Goal: Task Accomplishment & Management: Use online tool/utility

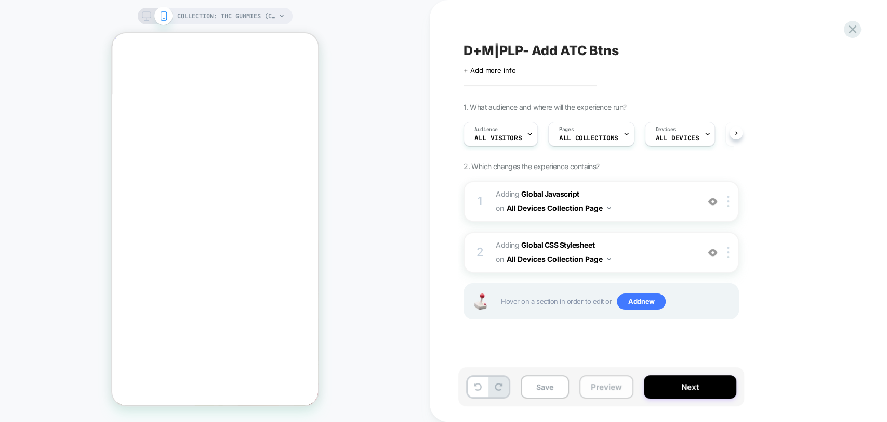
click at [607, 384] on button "Preview" at bounding box center [607, 386] width 54 height 23
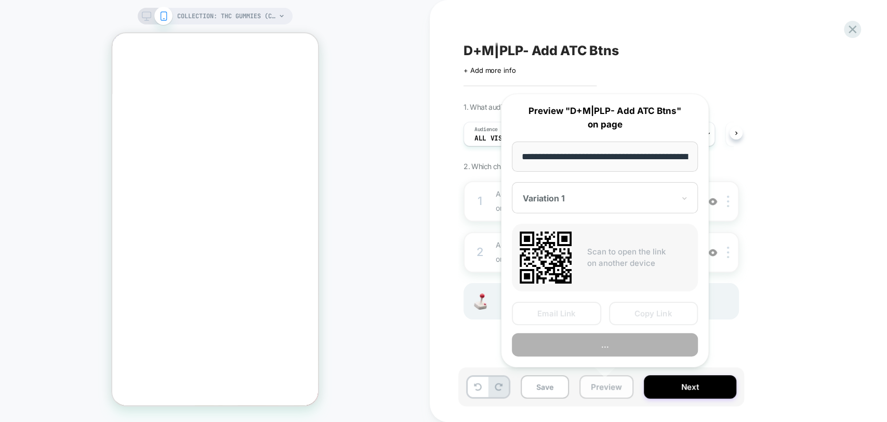
scroll to position [0, 158]
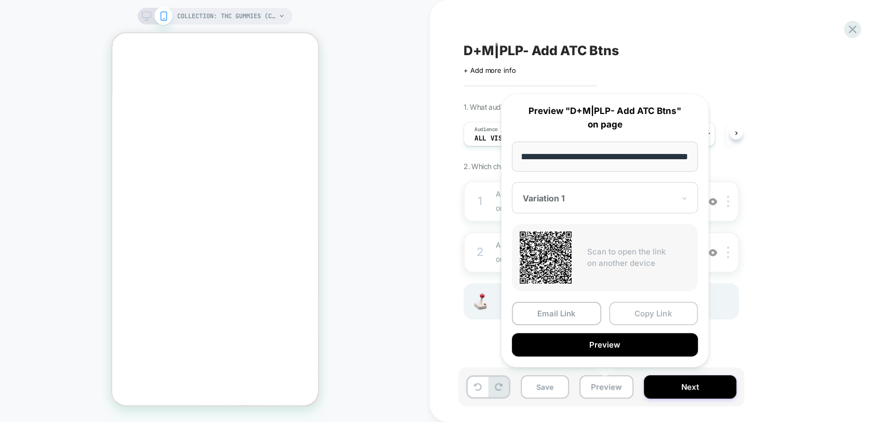
click at [633, 312] on button "Copy Link" at bounding box center [653, 312] width 89 height 23
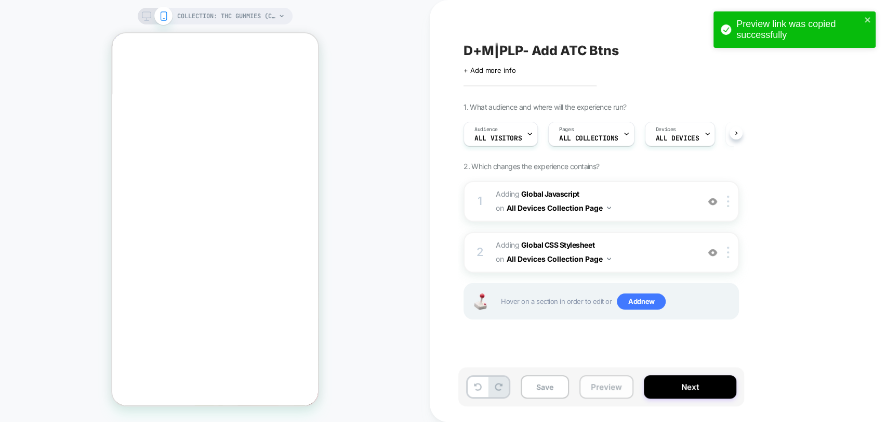
click at [602, 385] on button "Preview" at bounding box center [607, 386] width 54 height 23
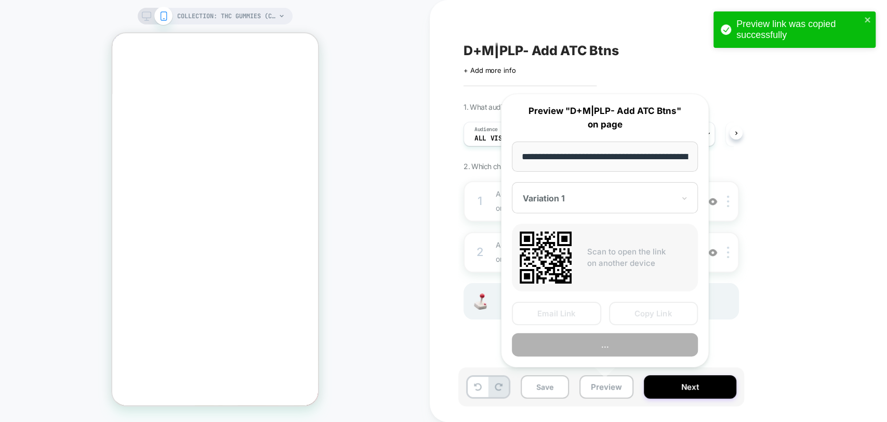
scroll to position [0, 158]
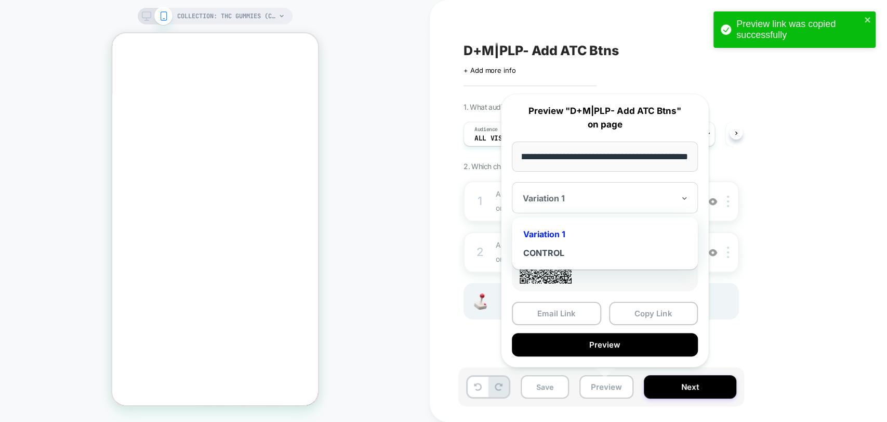
drag, startPoint x: 627, startPoint y: 197, endPoint x: 585, endPoint y: 209, distance: 44.3
click at [627, 196] on div at bounding box center [599, 198] width 152 height 10
click at [553, 251] on div "CONTROL" at bounding box center [605, 252] width 176 height 19
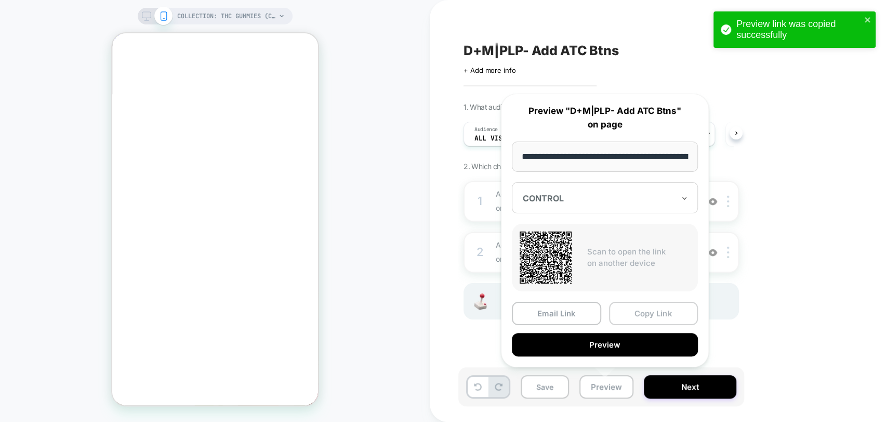
click at [651, 316] on button "Copy Link" at bounding box center [653, 312] width 89 height 23
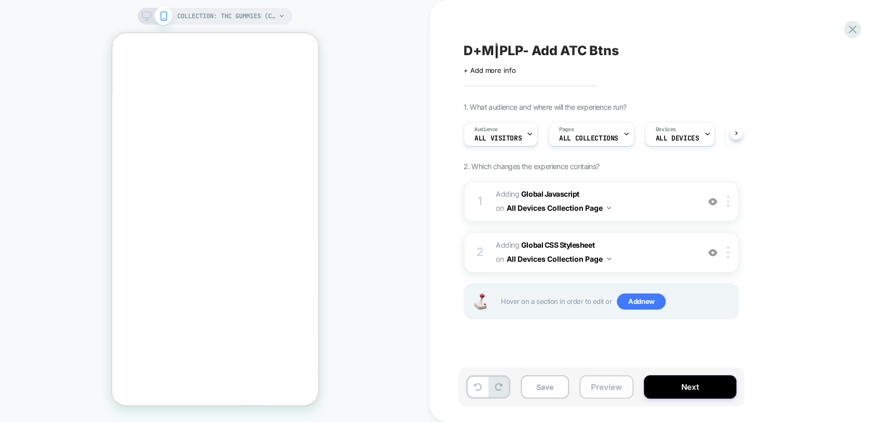
drag, startPoint x: 603, startPoint y: 392, endPoint x: 618, endPoint y: 381, distance: 18.6
click at [603, 392] on button "Preview" at bounding box center [607, 386] width 54 height 23
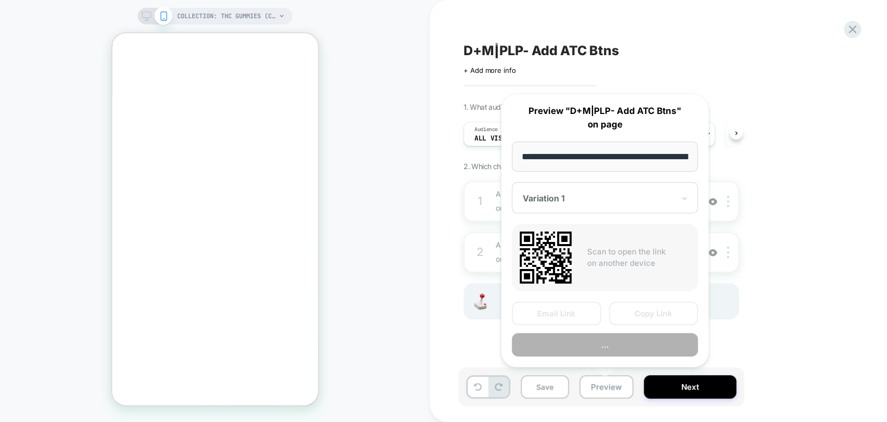
scroll to position [0, 158]
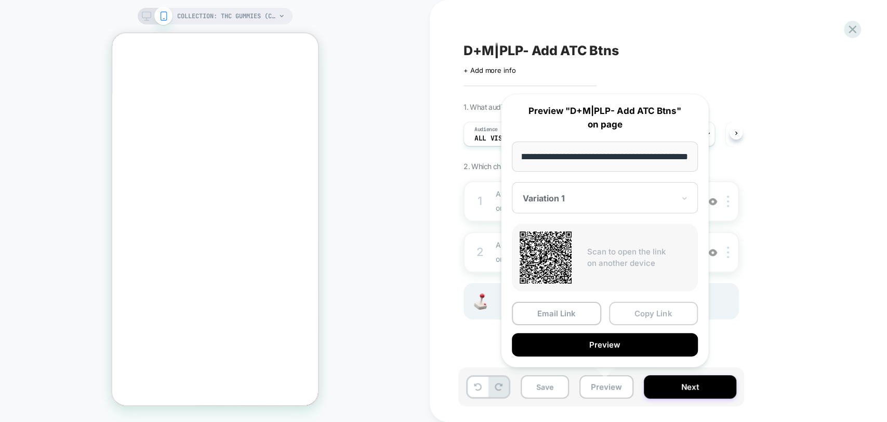
click at [660, 311] on button "Copy Link" at bounding box center [653, 312] width 89 height 23
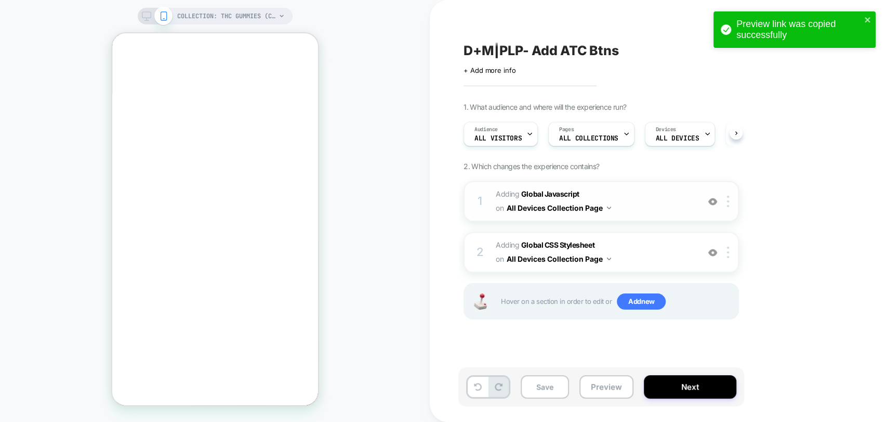
click at [713, 201] on img at bounding box center [712, 201] width 9 height 9
click at [712, 201] on img at bounding box center [712, 201] width 9 height 9
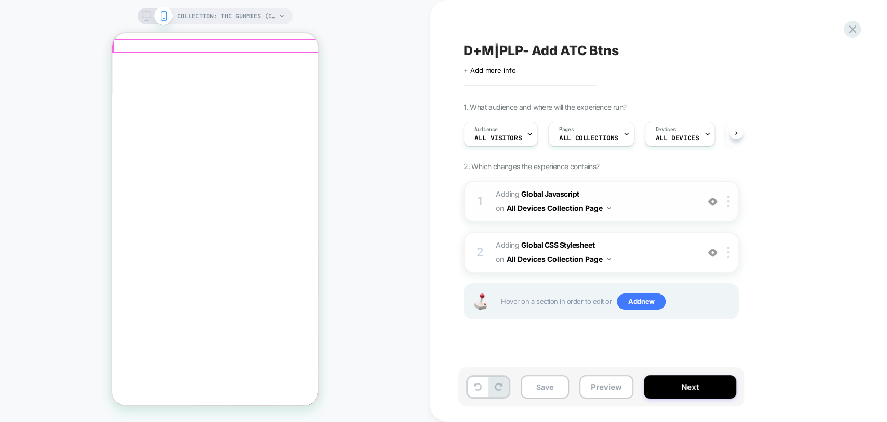
drag, startPoint x: 304, startPoint y: 48, endPoint x: 308, endPoint y: 55, distance: 7.8
click at [586, 382] on button "Preview" at bounding box center [607, 386] width 54 height 23
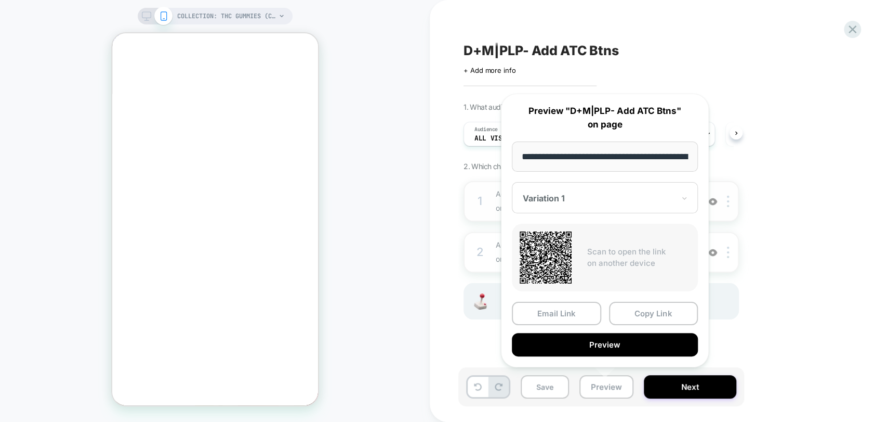
drag, startPoint x: 593, startPoint y: 203, endPoint x: 588, endPoint y: 215, distance: 13.0
click at [593, 203] on div "Variation 1" at bounding box center [599, 198] width 154 height 12
click at [548, 251] on div "CONTROL" at bounding box center [605, 252] width 176 height 19
click at [638, 310] on button "Copy Link" at bounding box center [653, 312] width 89 height 23
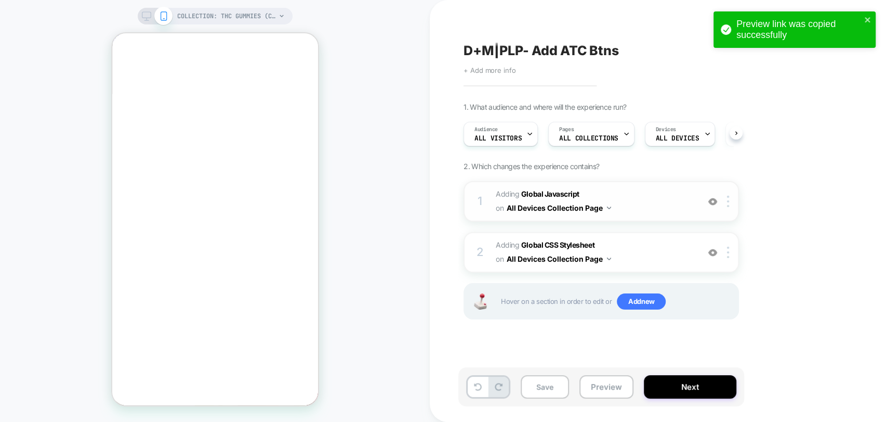
click at [495, 71] on span "+ Add more info" at bounding box center [490, 70] width 52 height 8
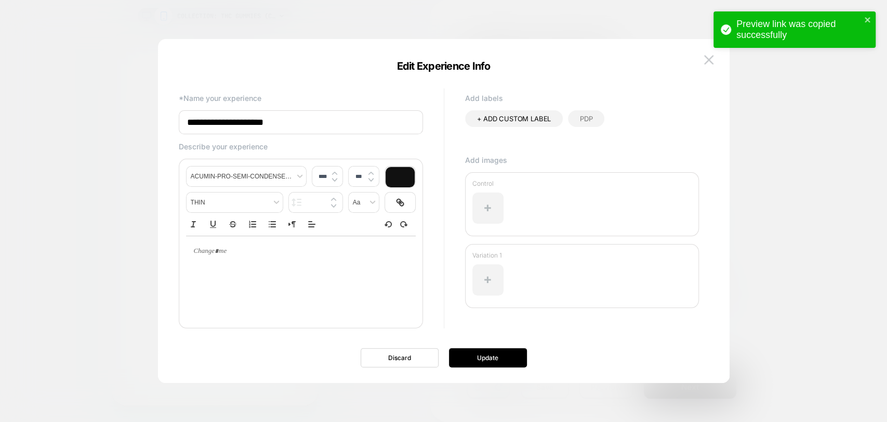
click at [478, 151] on div "Add labels + ADD CUSTOM LABEL PDP Add images Control Variation 1" at bounding box center [582, 211] width 234 height 234
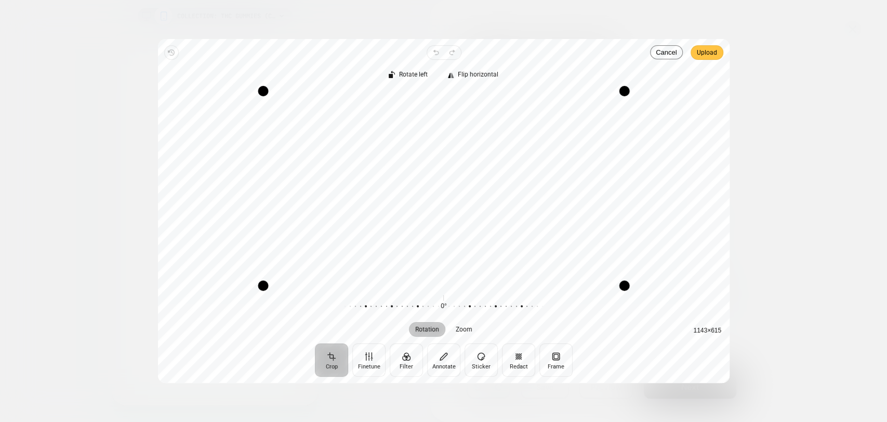
click at [713, 55] on span "Upload" at bounding box center [707, 52] width 20 height 12
click at [702, 54] on span "Upload" at bounding box center [707, 52] width 20 height 12
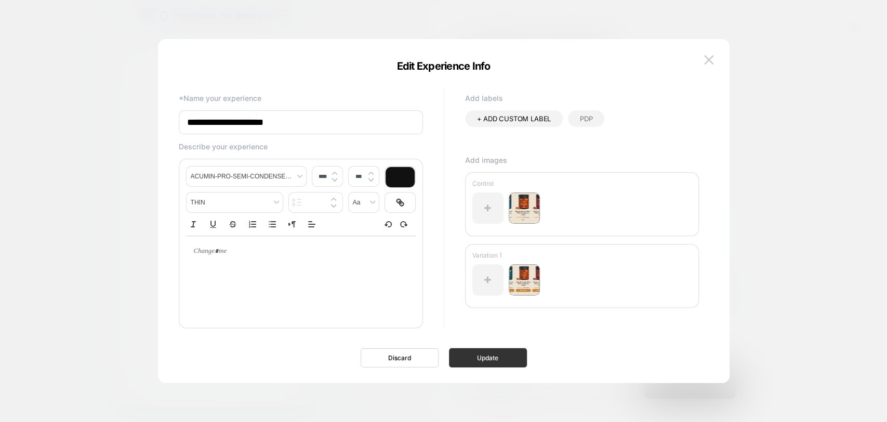
click at [500, 359] on button "Update" at bounding box center [488, 357] width 78 height 19
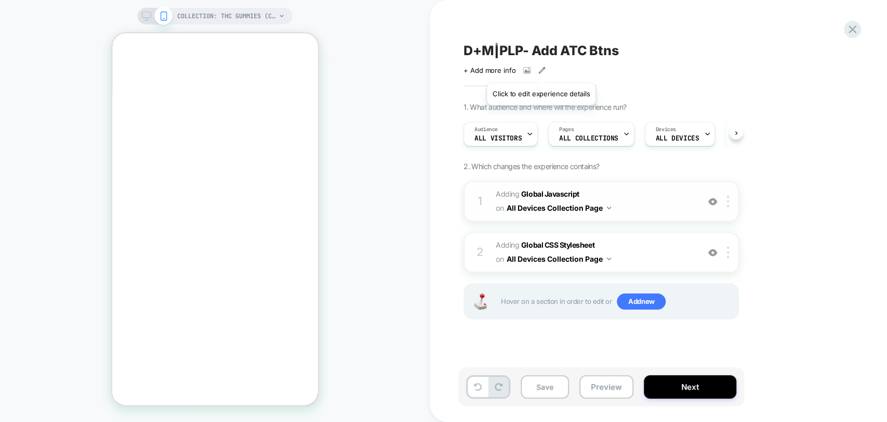
click at [542, 70] on icon at bounding box center [542, 70] width 7 height 7
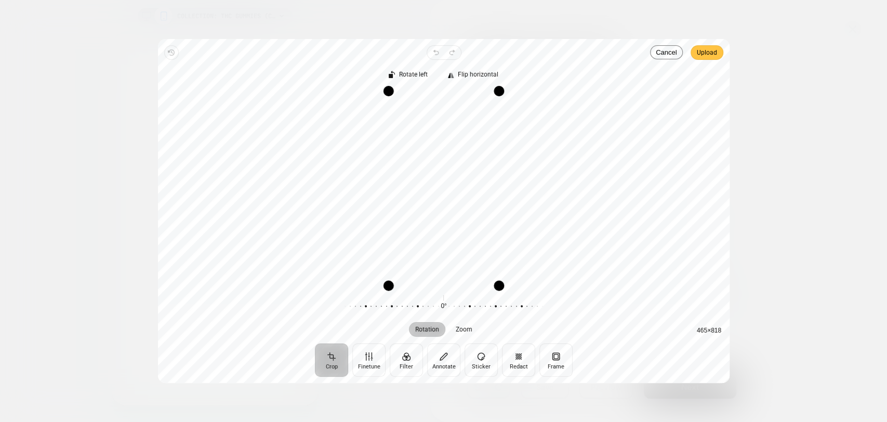
click at [714, 53] on span "Upload" at bounding box center [707, 52] width 20 height 12
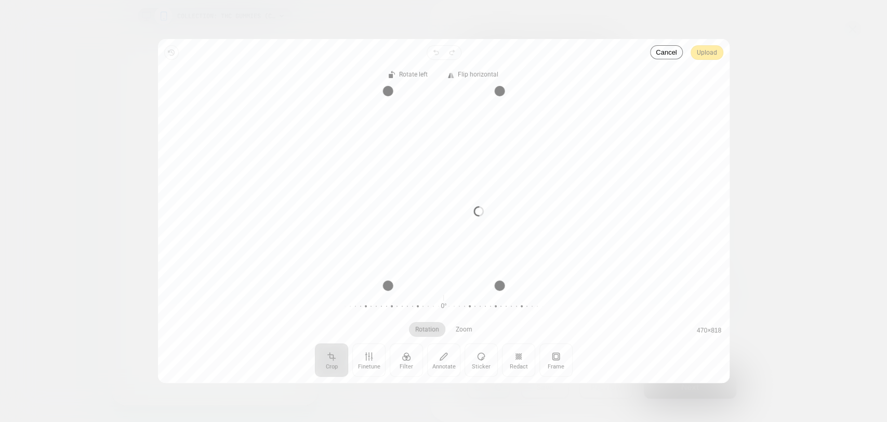
click at [710, 53] on div "Processing image… Busy" at bounding box center [444, 211] width 572 height 344
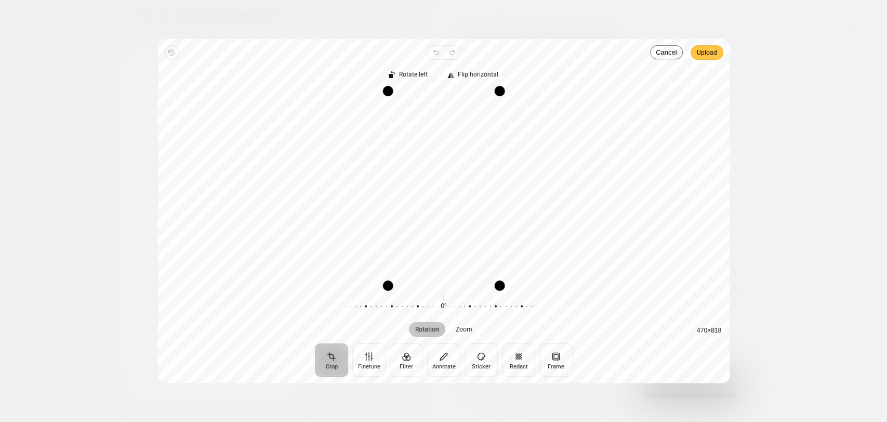
click at [709, 54] on span "Upload" at bounding box center [707, 52] width 20 height 12
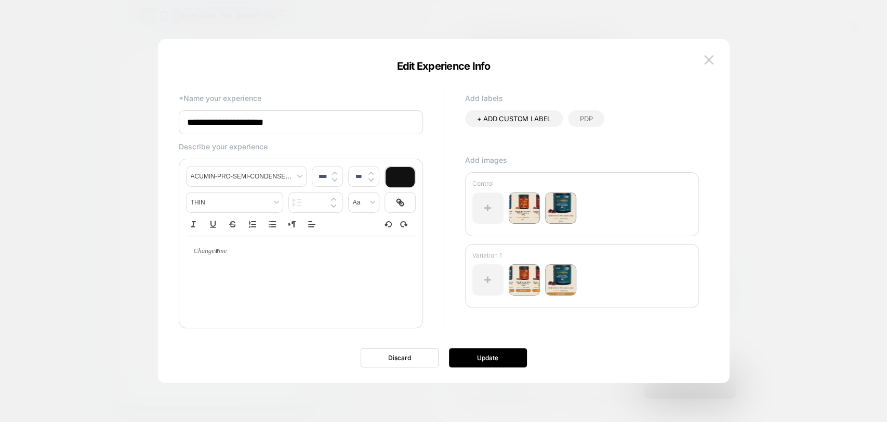
click at [293, 295] on div at bounding box center [301, 276] width 230 height 83
type input "****"
click at [225, 260] on div at bounding box center [301, 251] width 230 height 30
click at [470, 354] on button "Update" at bounding box center [488, 357] width 78 height 19
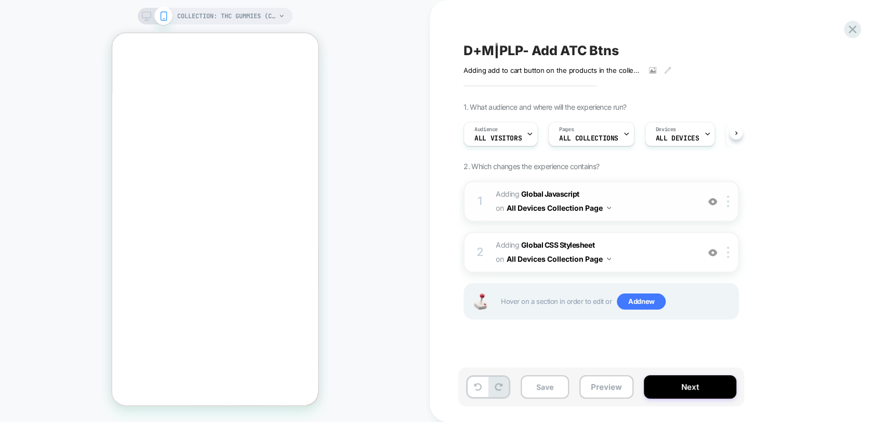
click at [514, 48] on span "D+M|PLP- Add ATC Btns" at bounding box center [541, 51] width 155 height 16
click at [851, 28] on icon at bounding box center [853, 29] width 8 height 8
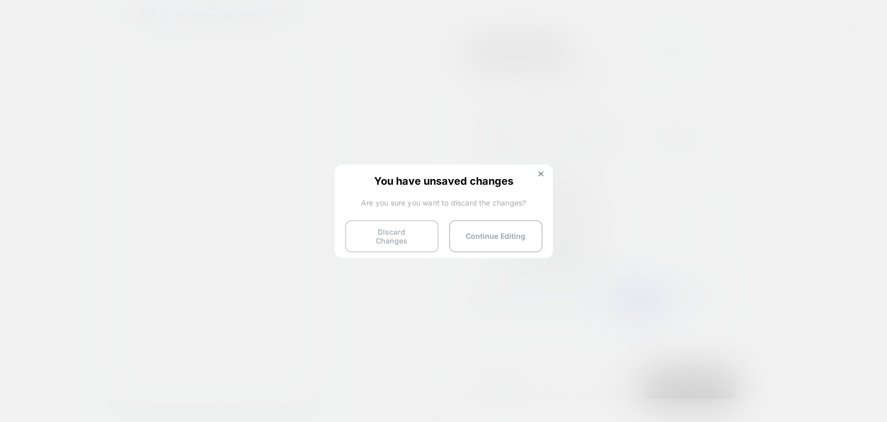
click at [379, 234] on button "Discard Changes" at bounding box center [392, 236] width 94 height 32
click at [374, 240] on button "Discard Changes" at bounding box center [392, 236] width 94 height 32
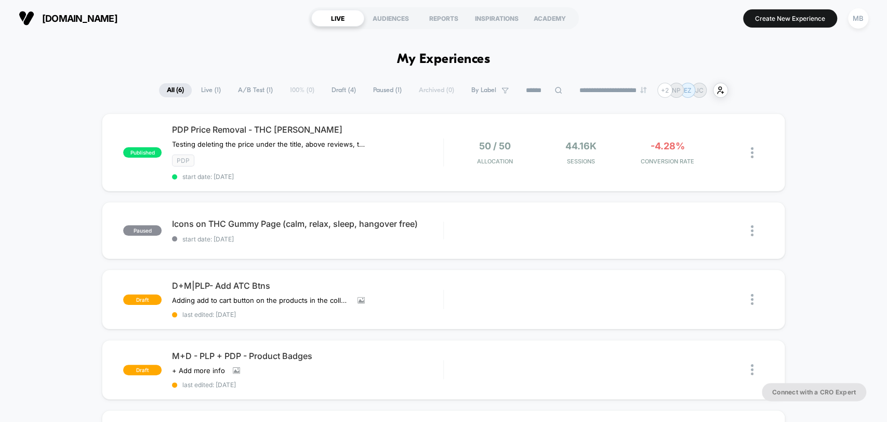
click at [534, 90] on input at bounding box center [544, 90] width 52 height 12
paste input "**********"
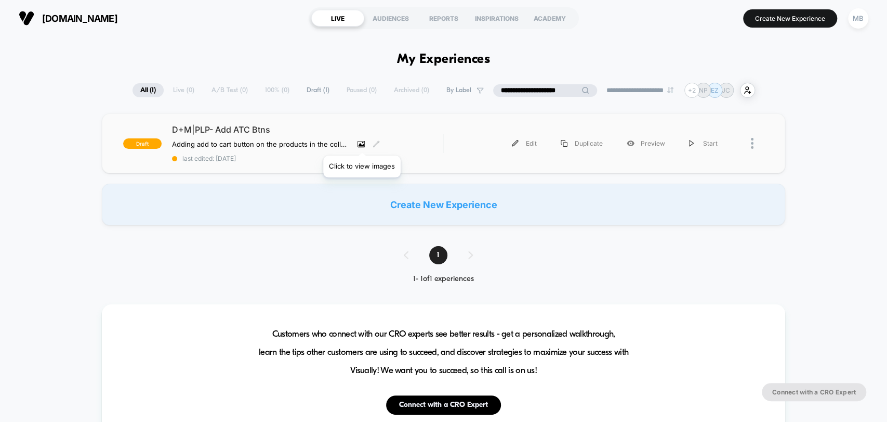
type input "**********"
click at [363, 142] on icon at bounding box center [361, 143] width 7 height 7
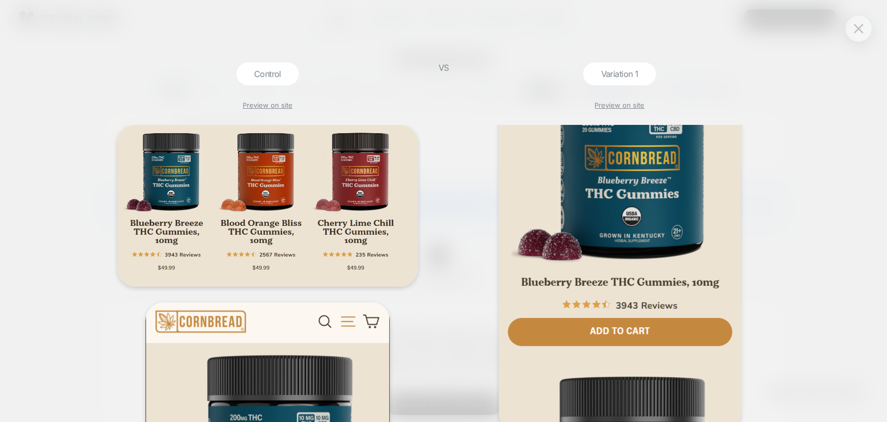
scroll to position [288, 0]
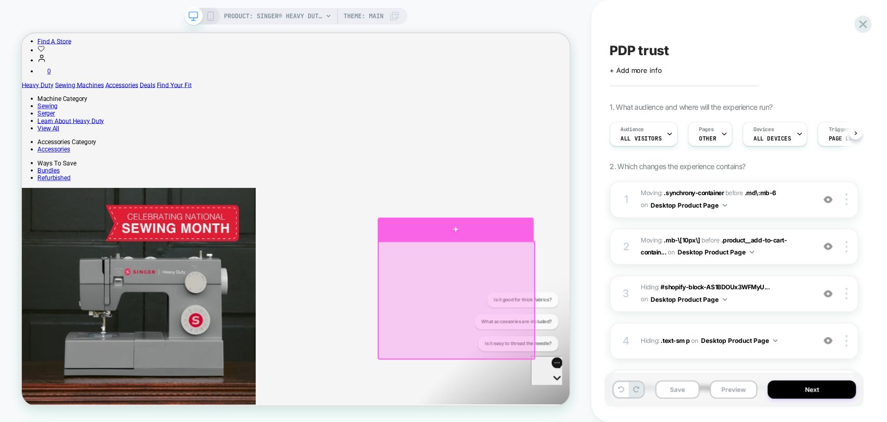
click at [602, 299] on div at bounding box center [600, 294] width 208 height 31
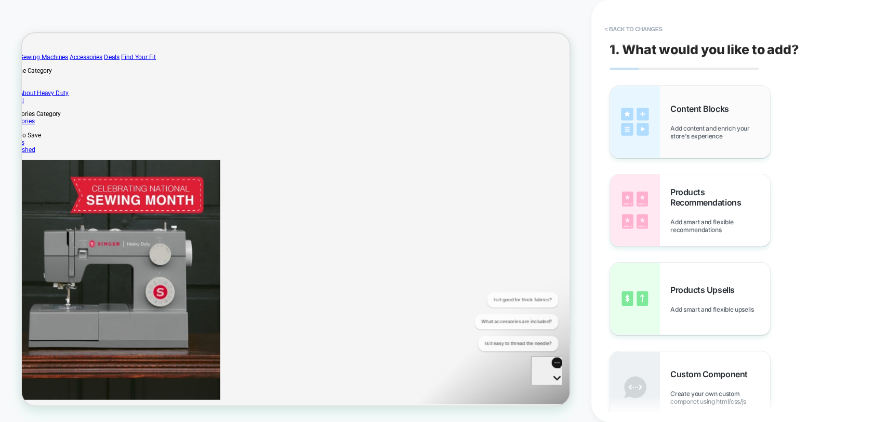
drag, startPoint x: 678, startPoint y: 133, endPoint x: 680, endPoint y: 141, distance: 8.6
click at [678, 132] on span "Add content and enrich your store's experience" at bounding box center [721, 132] width 100 height 16
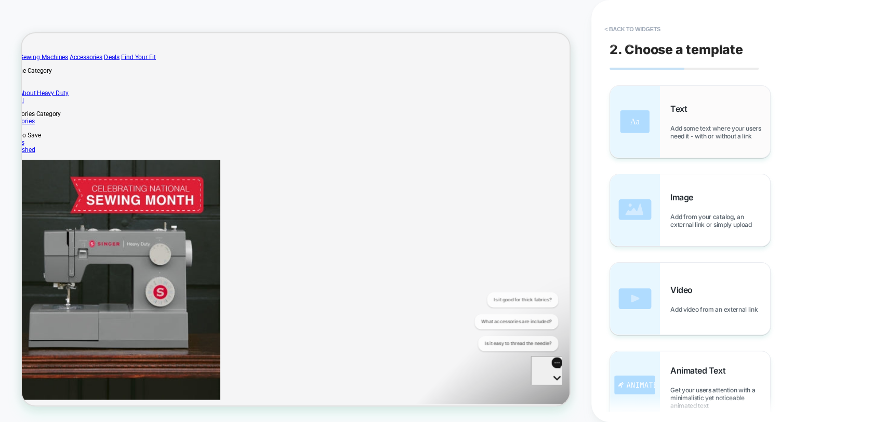
click at [686, 121] on div "Text Add some text where your users need it - with or without a link" at bounding box center [721, 121] width 100 height 36
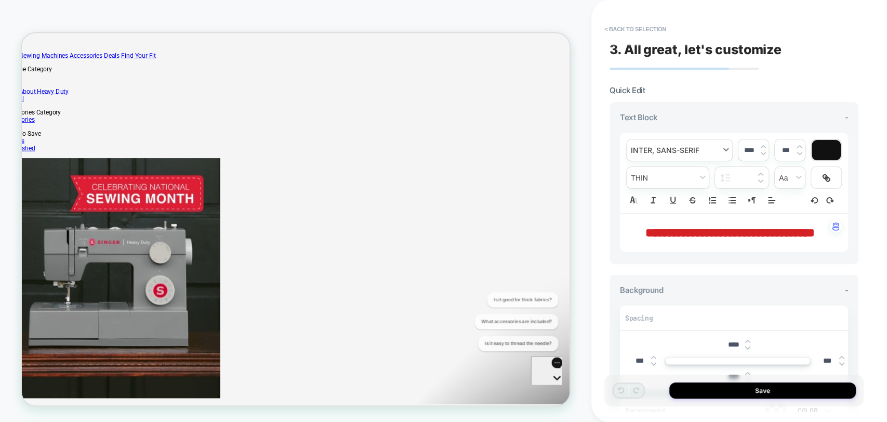
scroll to position [289, 47]
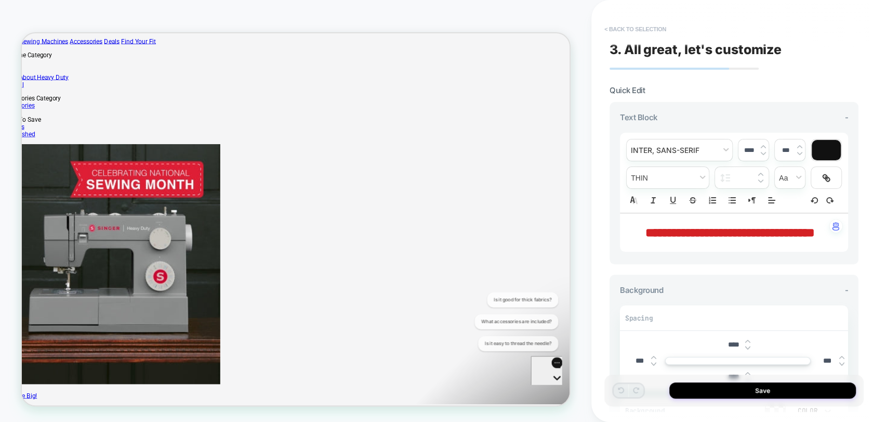
click at [628, 29] on button "< Back to selection" at bounding box center [635, 29] width 72 height 17
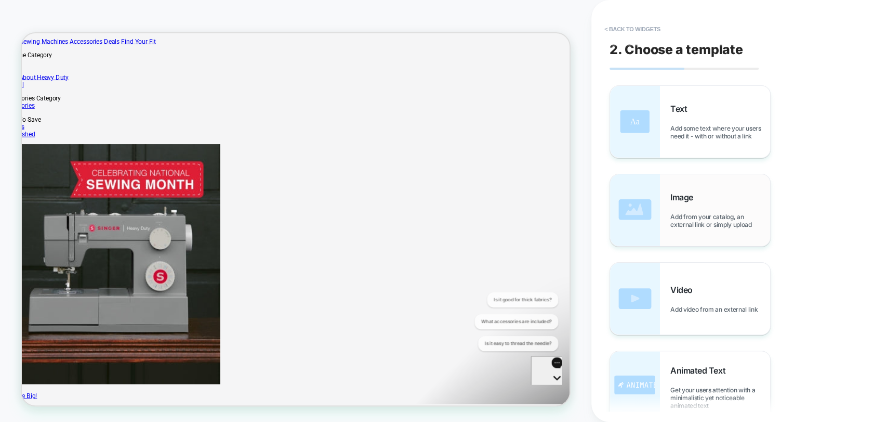
click at [662, 196] on div "Image Add from your catalog, an external link or simply upload" at bounding box center [690, 210] width 160 height 72
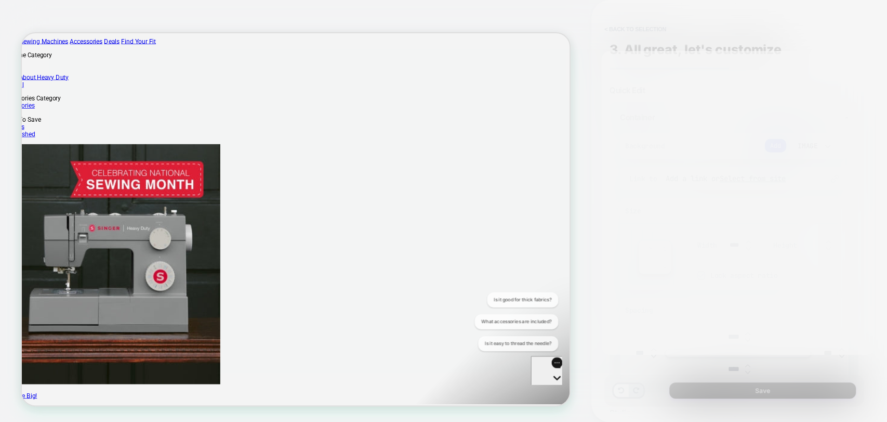
scroll to position [310, 47]
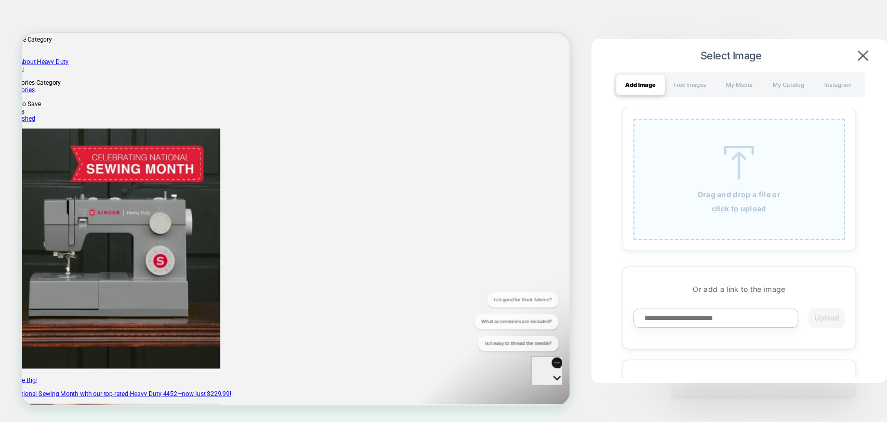
click at [739, 166] on img at bounding box center [739, 163] width 47 height 34
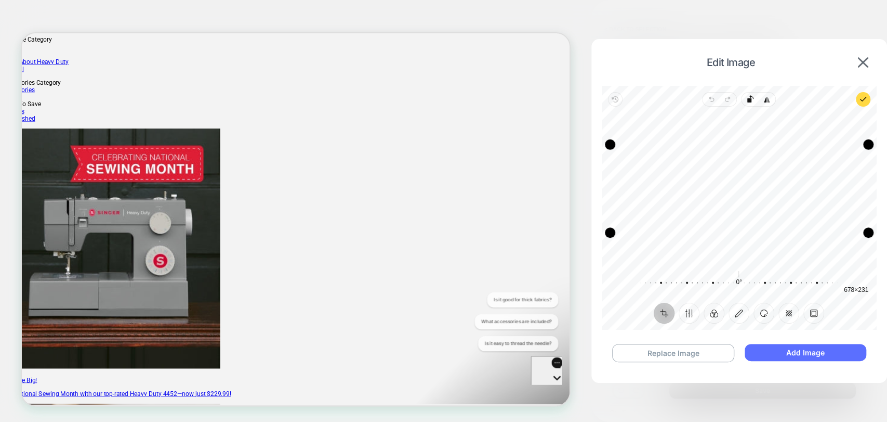
click at [761, 351] on button "Add Image" at bounding box center [806, 352] width 122 height 17
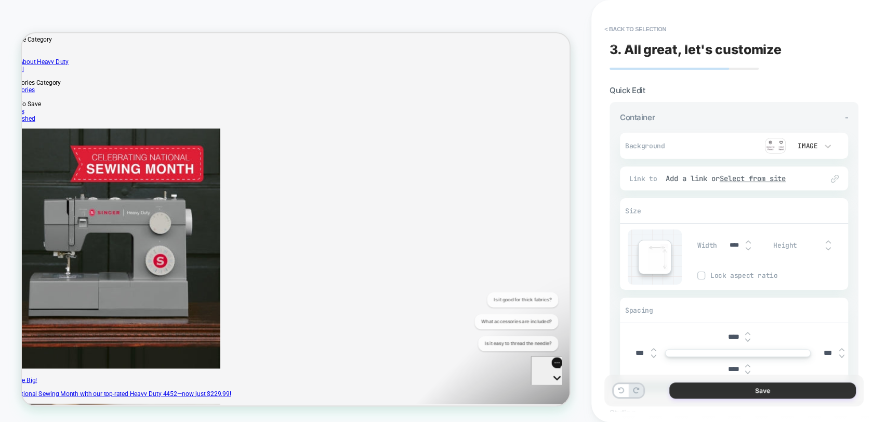
click at [737, 393] on button "Save" at bounding box center [763, 390] width 187 height 16
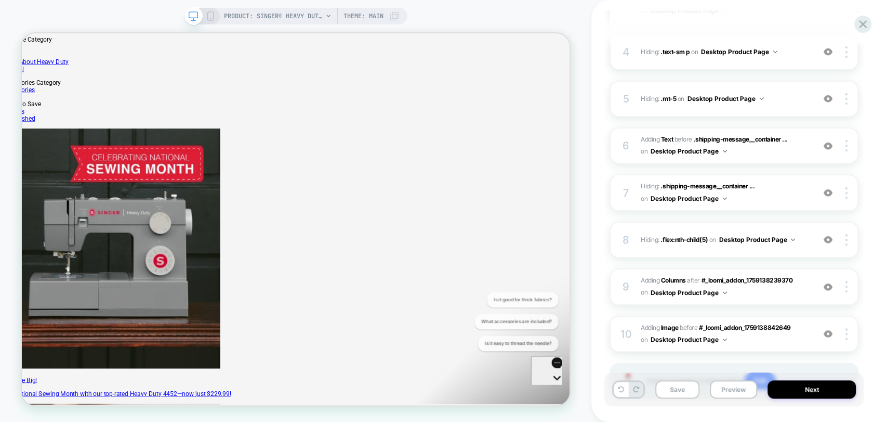
scroll to position [341, 0]
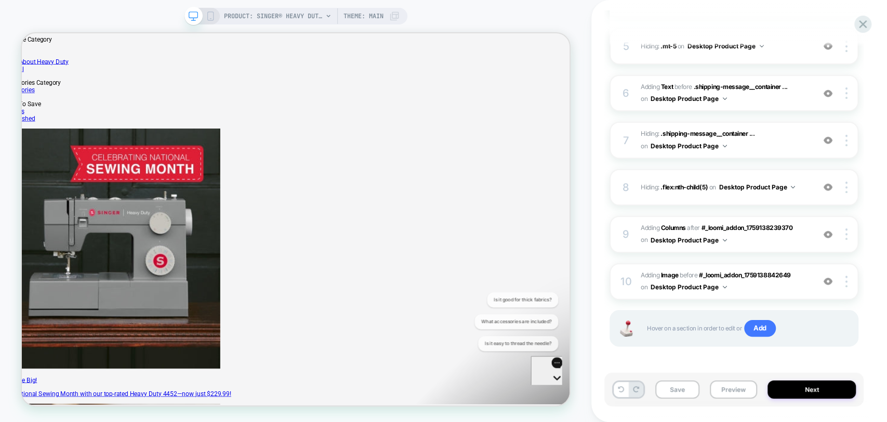
click at [209, 19] on icon at bounding box center [210, 15] width 9 height 9
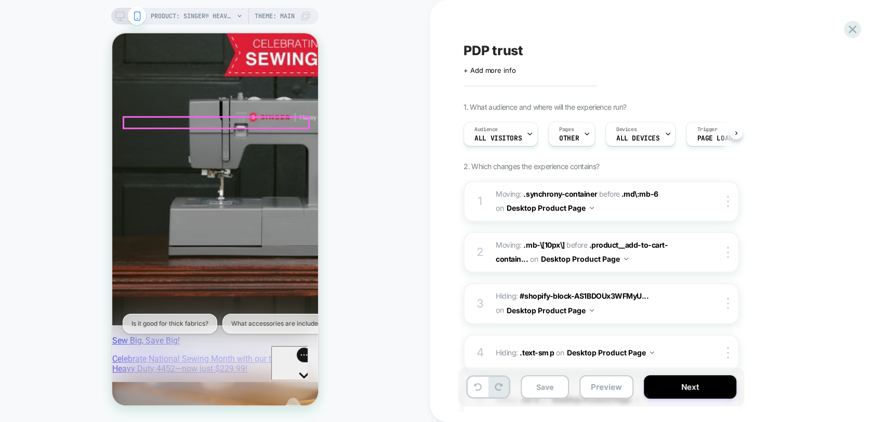
scroll to position [520, 0]
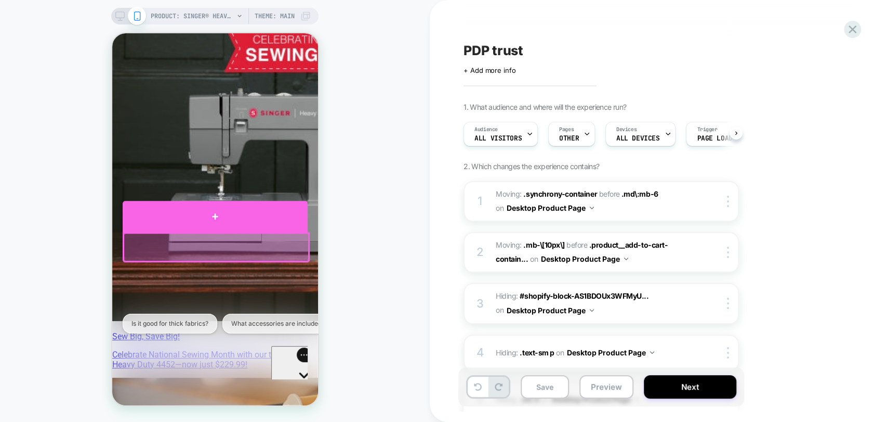
click at [216, 218] on div at bounding box center [214, 216] width 185 height 31
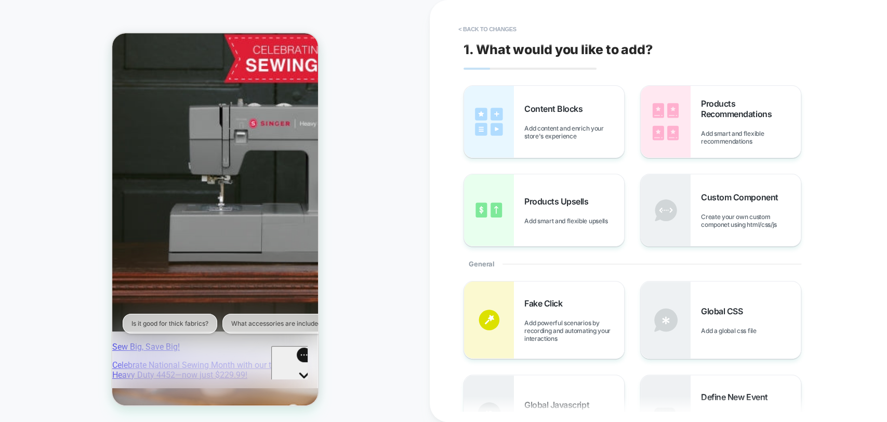
scroll to position [553, 0]
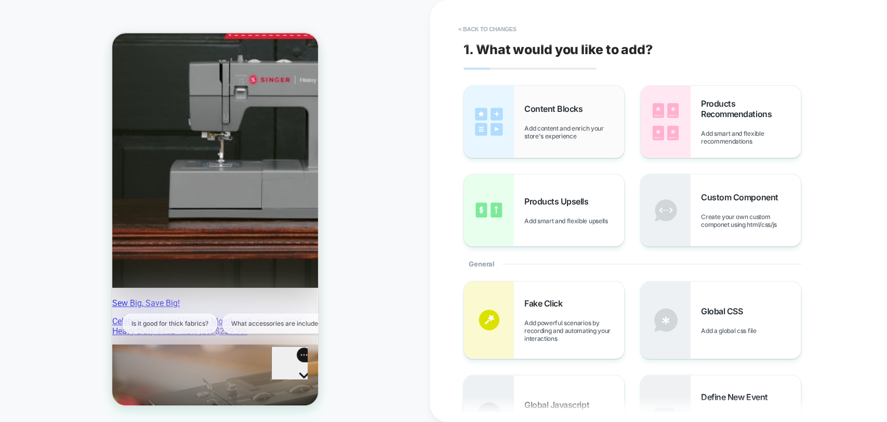
click at [543, 129] on span "Add content and enrich your store's experience" at bounding box center [574, 132] width 100 height 16
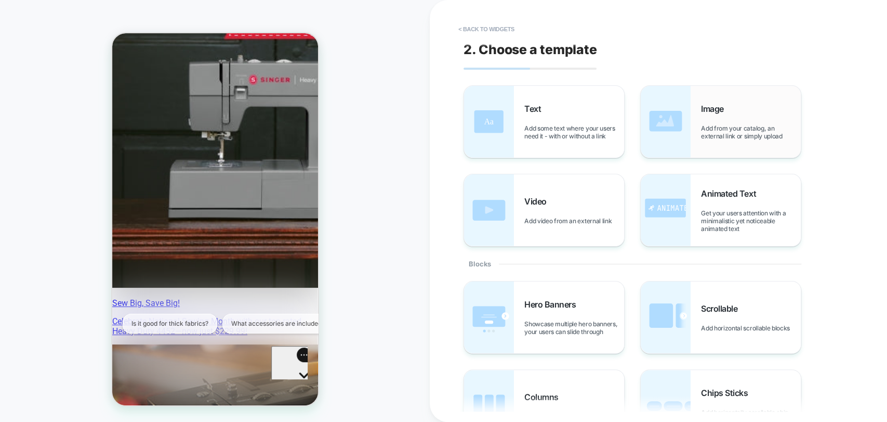
click at [728, 134] on span "Add from your catalog, an external link or simply upload" at bounding box center [751, 132] width 100 height 16
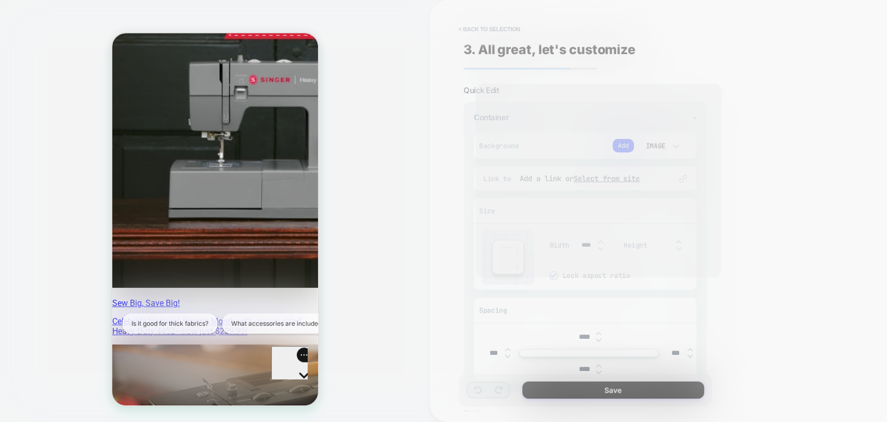
scroll to position [613, 0]
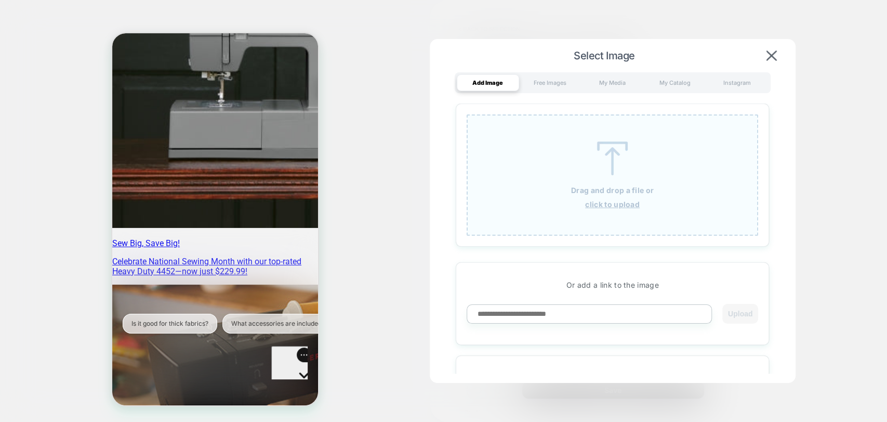
click at [613, 194] on div "Drag and drop a file or click to upload" at bounding box center [613, 174] width 292 height 121
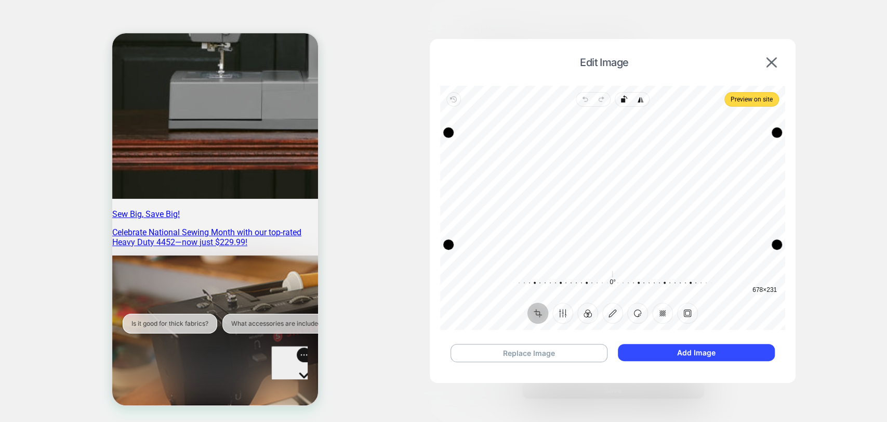
scroll to position [555, 0]
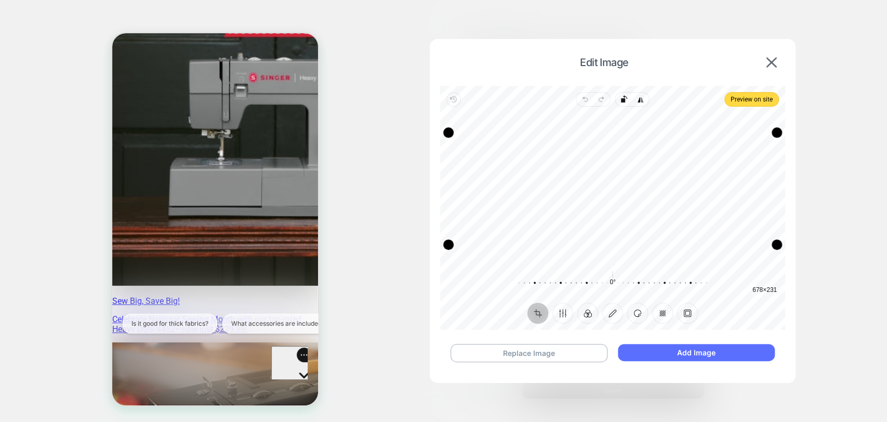
click at [697, 357] on button "Add Image" at bounding box center [696, 352] width 156 height 17
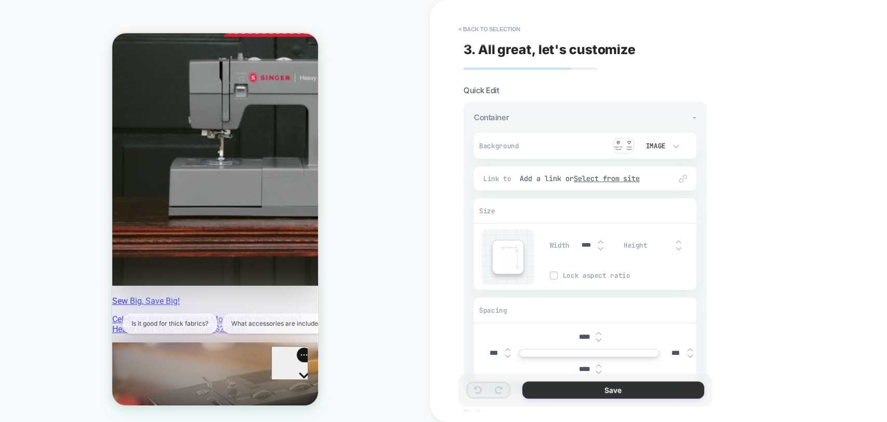
click at [609, 391] on button "Save" at bounding box center [613, 389] width 182 height 17
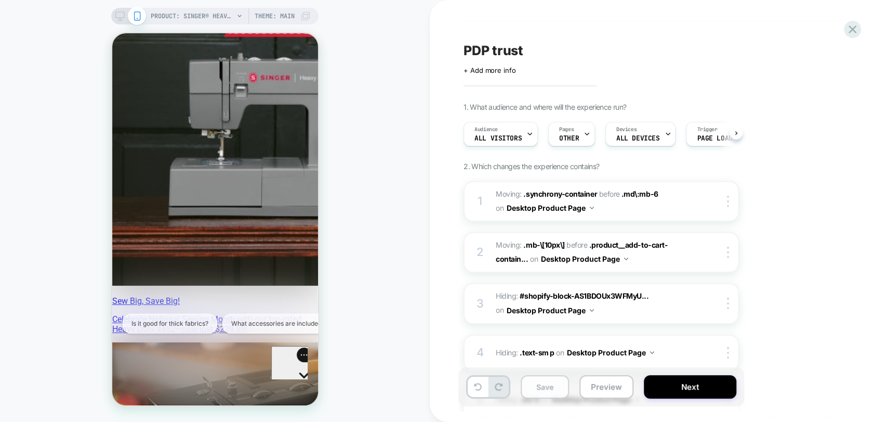
scroll to position [0, 0]
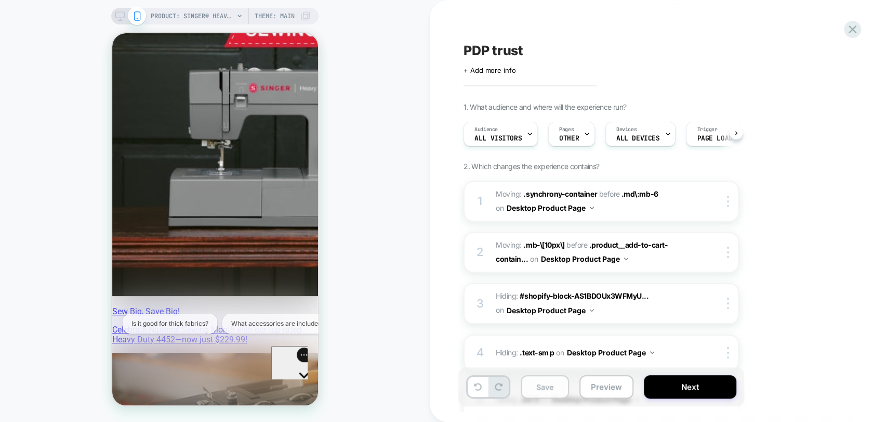
click at [540, 389] on button "Save" at bounding box center [545, 386] width 48 height 23
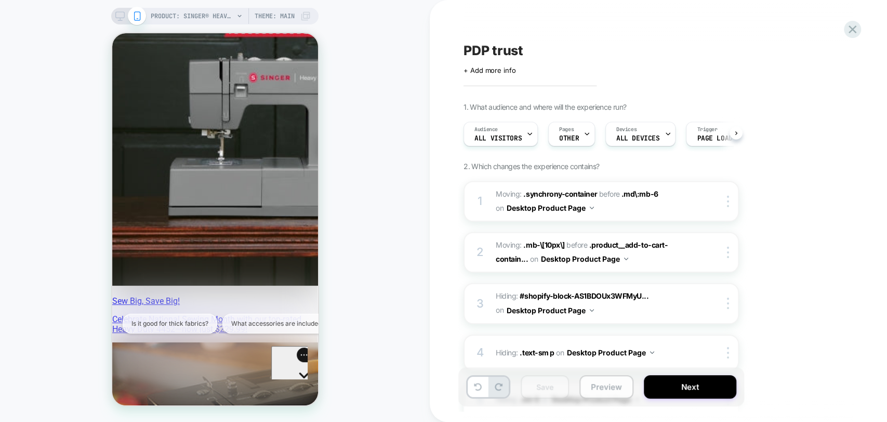
click at [607, 394] on button "Preview" at bounding box center [607, 386] width 54 height 23
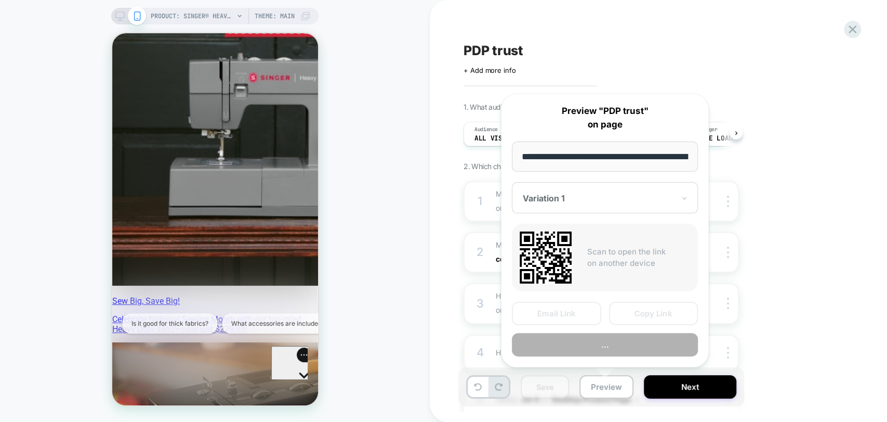
scroll to position [0, 290]
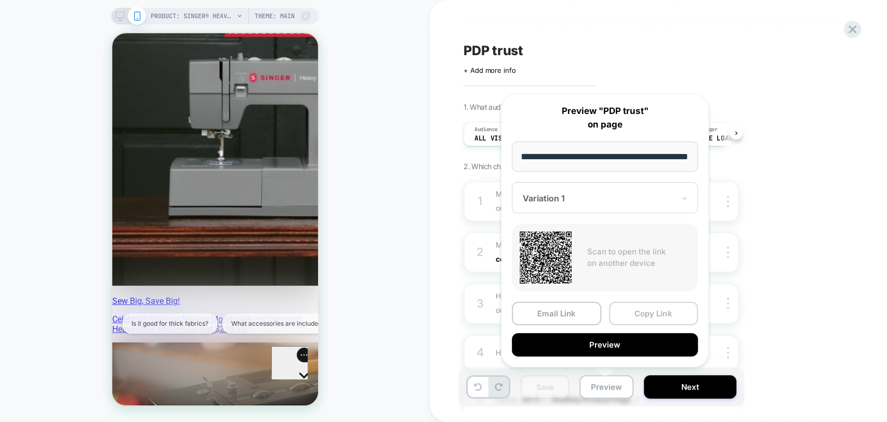
click at [674, 313] on button "Copy Link" at bounding box center [653, 312] width 89 height 23
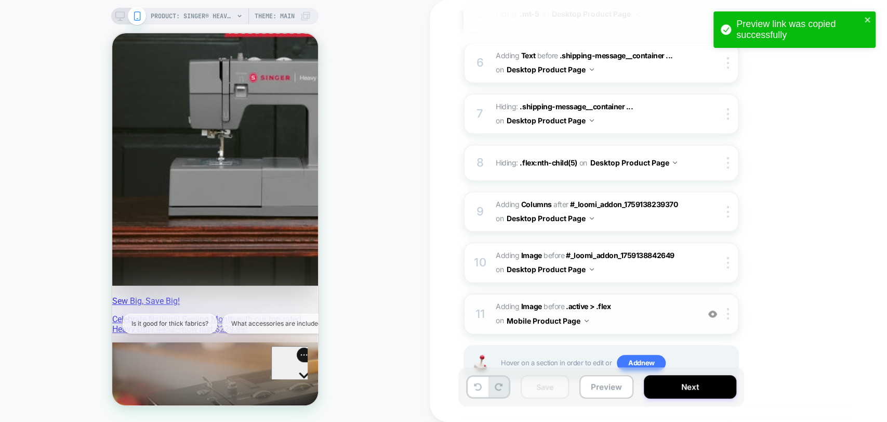
scroll to position [420, 0]
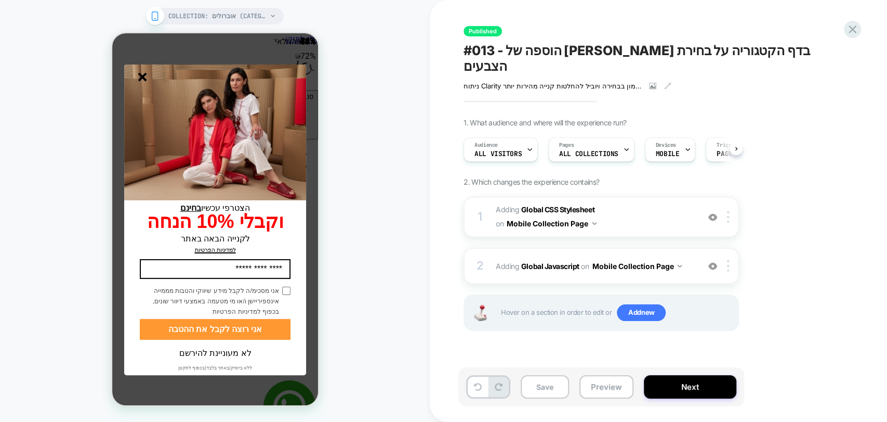
drag, startPoint x: 336, startPoint y: 36, endPoint x: 140, endPoint y: 76, distance: 199.6
click at [140, 76] on line "סגור" at bounding box center [141, 76] width 7 height 7
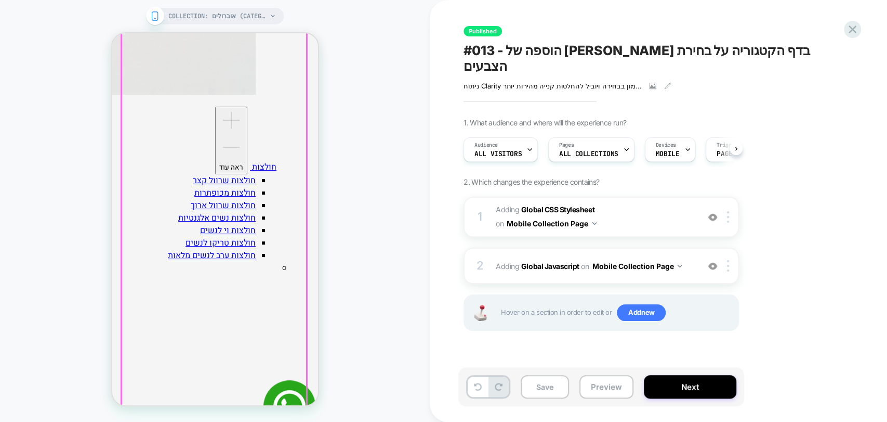
scroll to position [1659, 0]
